Goal: Task Accomplishment & Management: Manage account settings

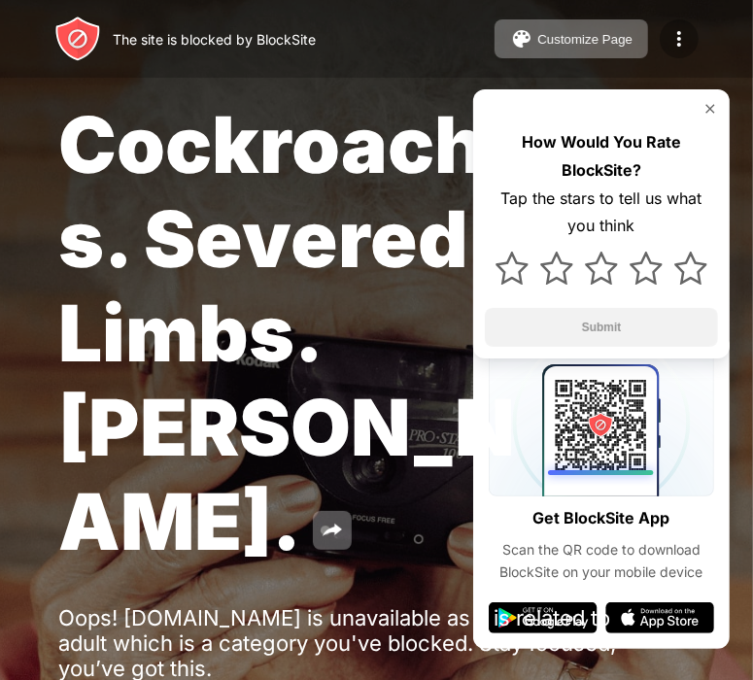
click at [680, 40] on img at bounding box center [678, 38] width 23 height 23
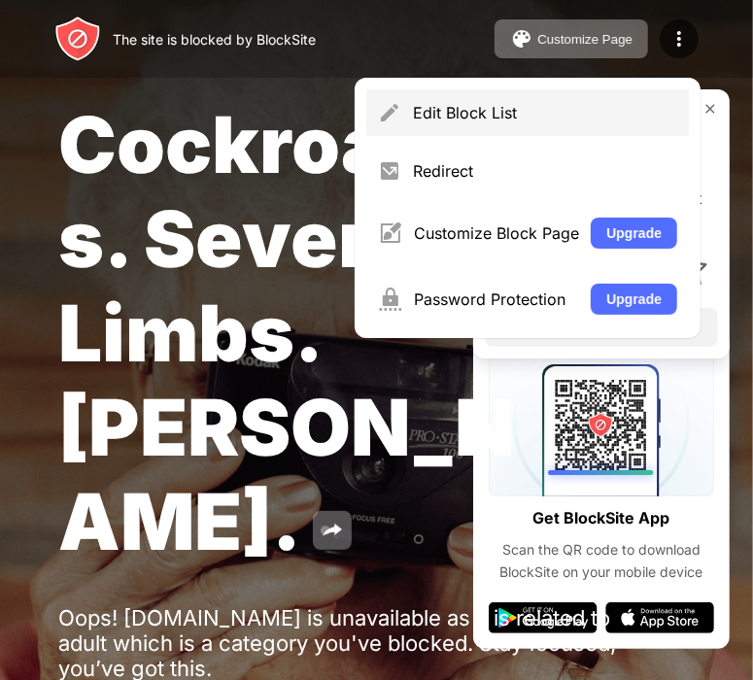
click at [586, 129] on div "Edit Block List" at bounding box center [527, 112] width 323 height 47
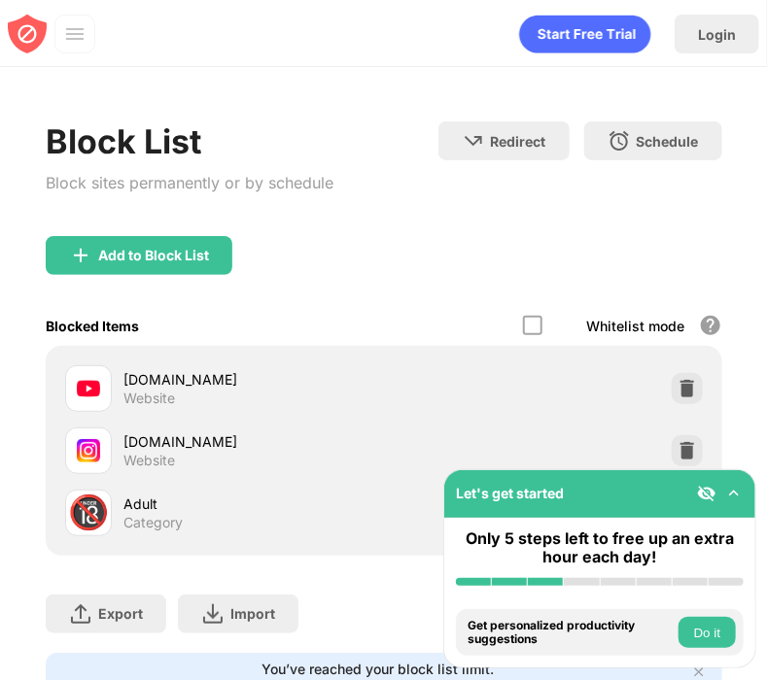
scroll to position [140, 0]
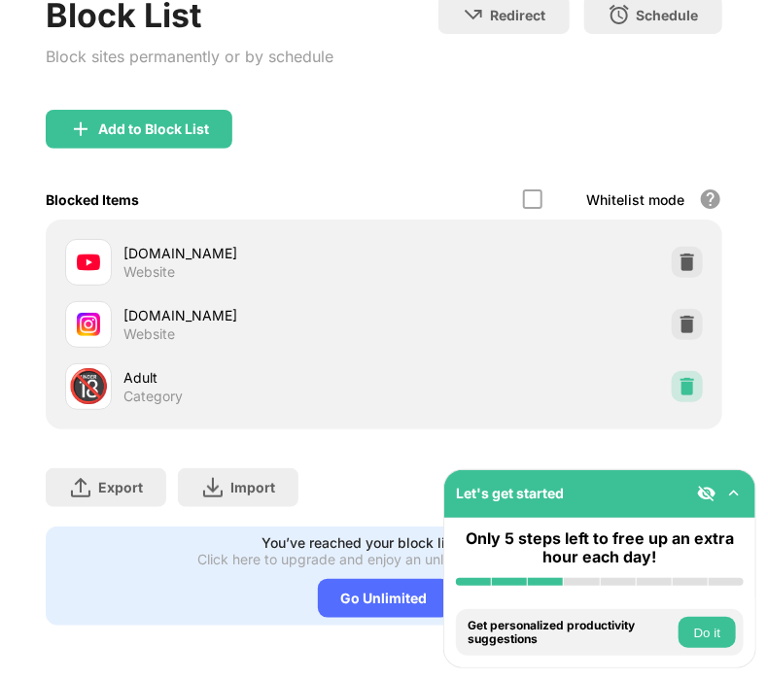
click at [671, 371] on div at bounding box center [686, 386] width 31 height 31
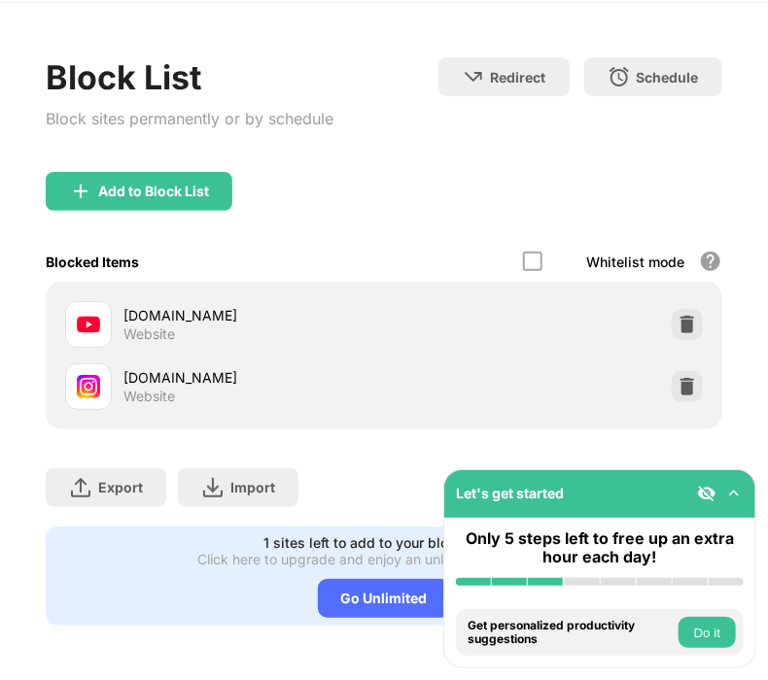
scroll to position [78, 0]
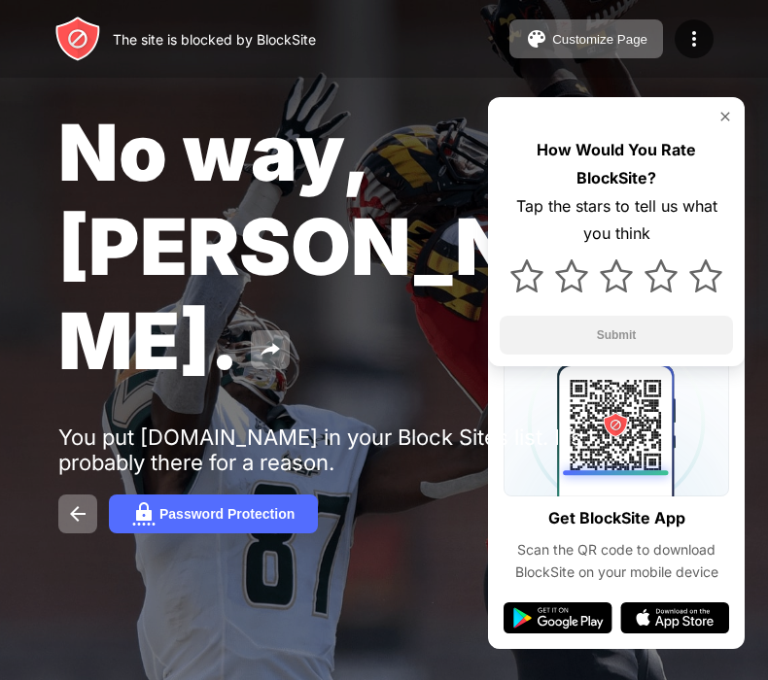
click at [692, 38] on img at bounding box center [693, 38] width 23 height 23
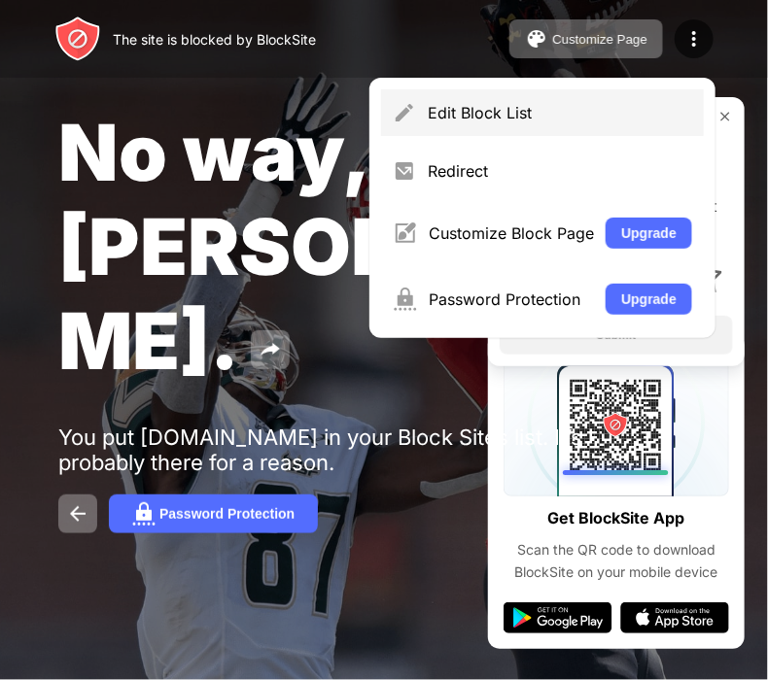
click at [569, 121] on div "Edit Block List" at bounding box center [559, 112] width 264 height 19
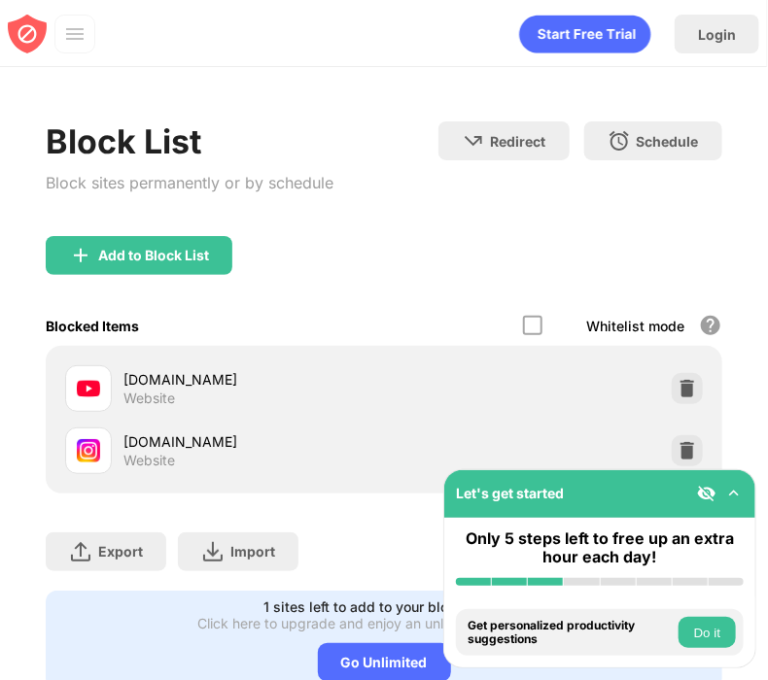
click at [188, 234] on div "Block List Block sites permanently or by schedule" at bounding box center [190, 178] width 288 height 115
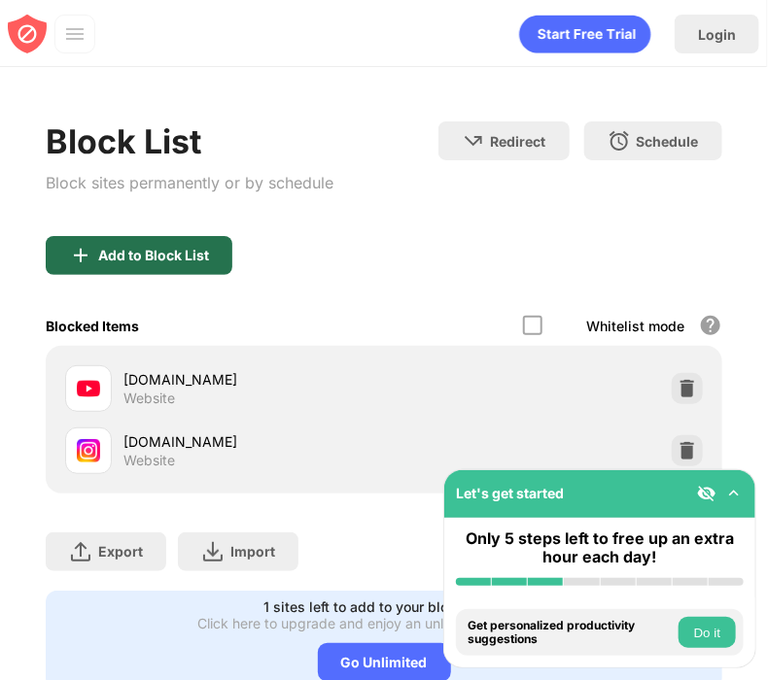
click at [184, 242] on div "Add to Block List" at bounding box center [139, 255] width 187 height 39
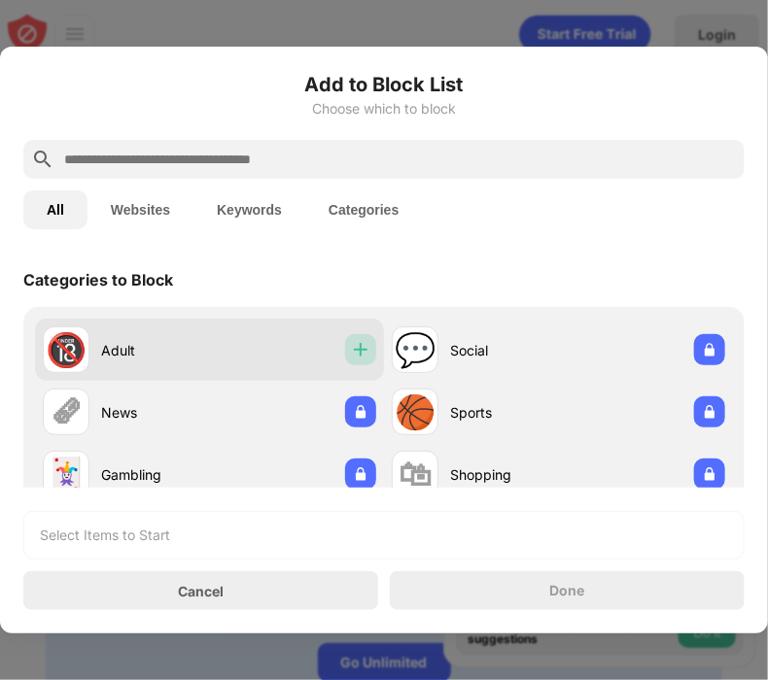
click at [351, 358] on img at bounding box center [360, 349] width 19 height 19
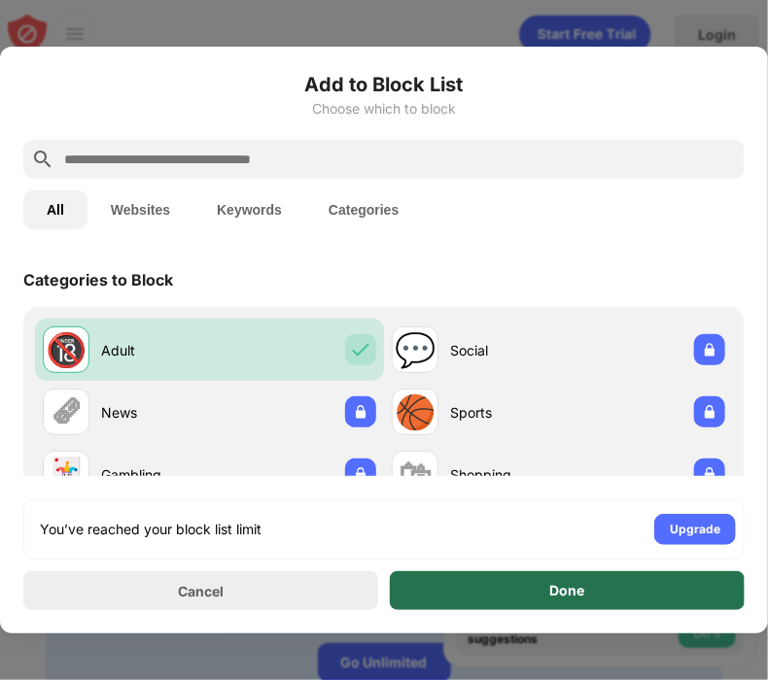
click at [507, 574] on div "Done" at bounding box center [567, 590] width 355 height 39
